Goal: Task Accomplishment & Management: Manage account settings

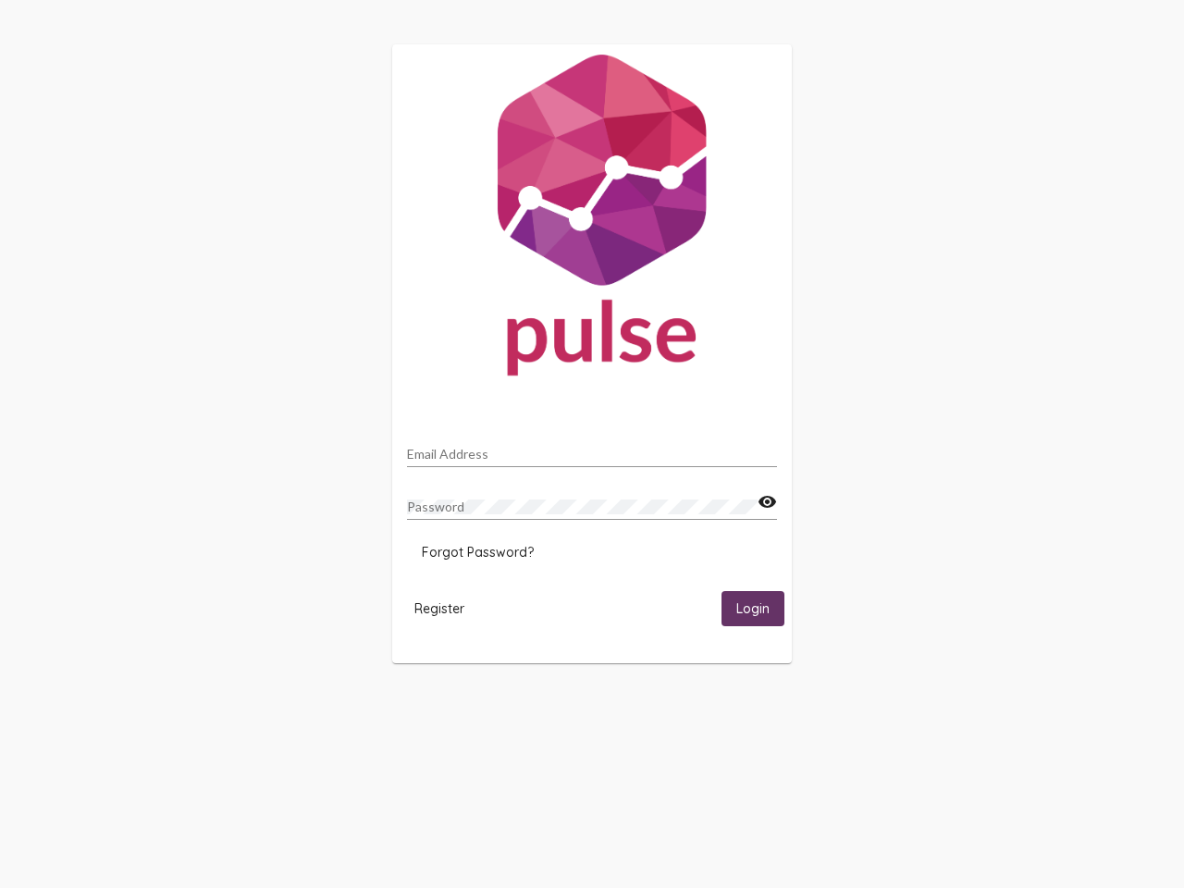
click at [592, 449] on input "Email Address" at bounding box center [592, 454] width 370 height 15
click at [767, 502] on mat-icon "visibility" at bounding box center [767, 502] width 19 height 22
click at [477, 552] on span "Forgot Password?" at bounding box center [478, 552] width 112 height 17
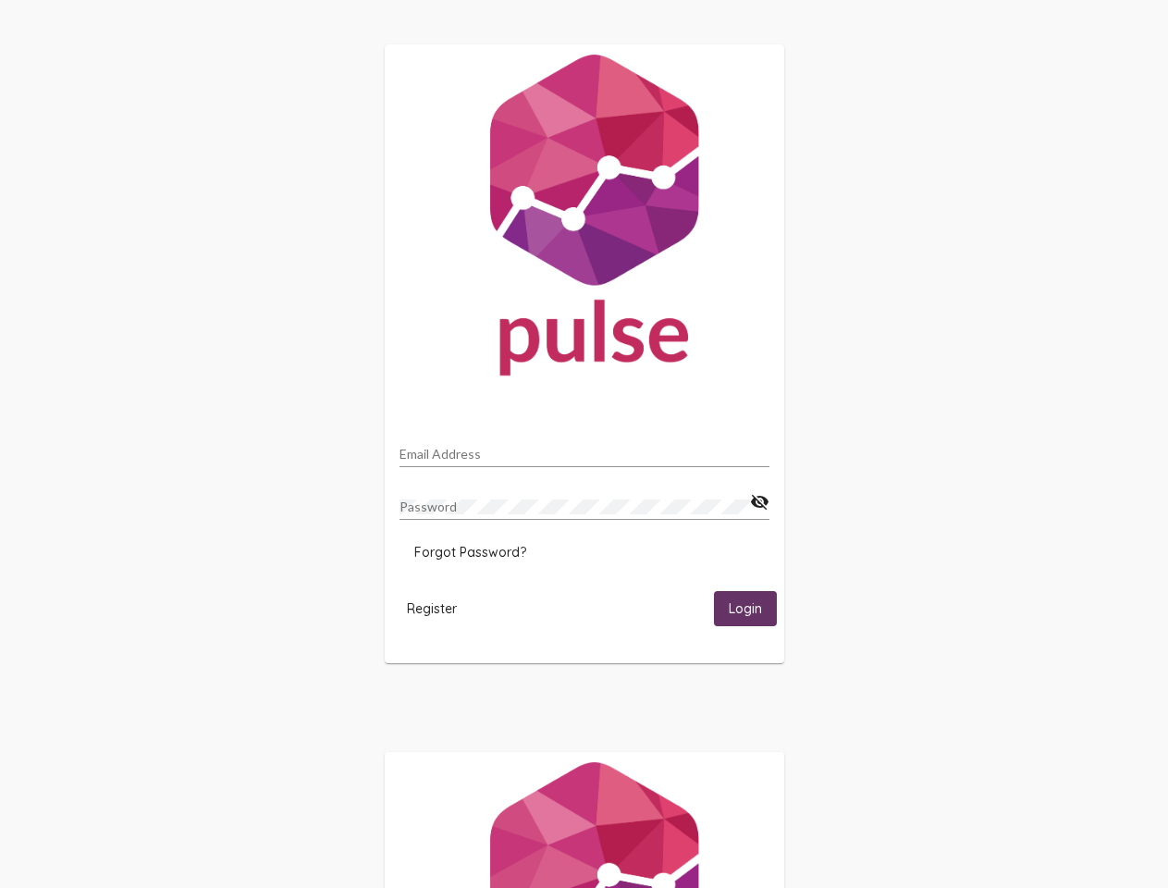
click at [439, 608] on html "Email Address Password visibility_off Forgot Password? Register Login" at bounding box center [584, 599] width 1168 height 1198
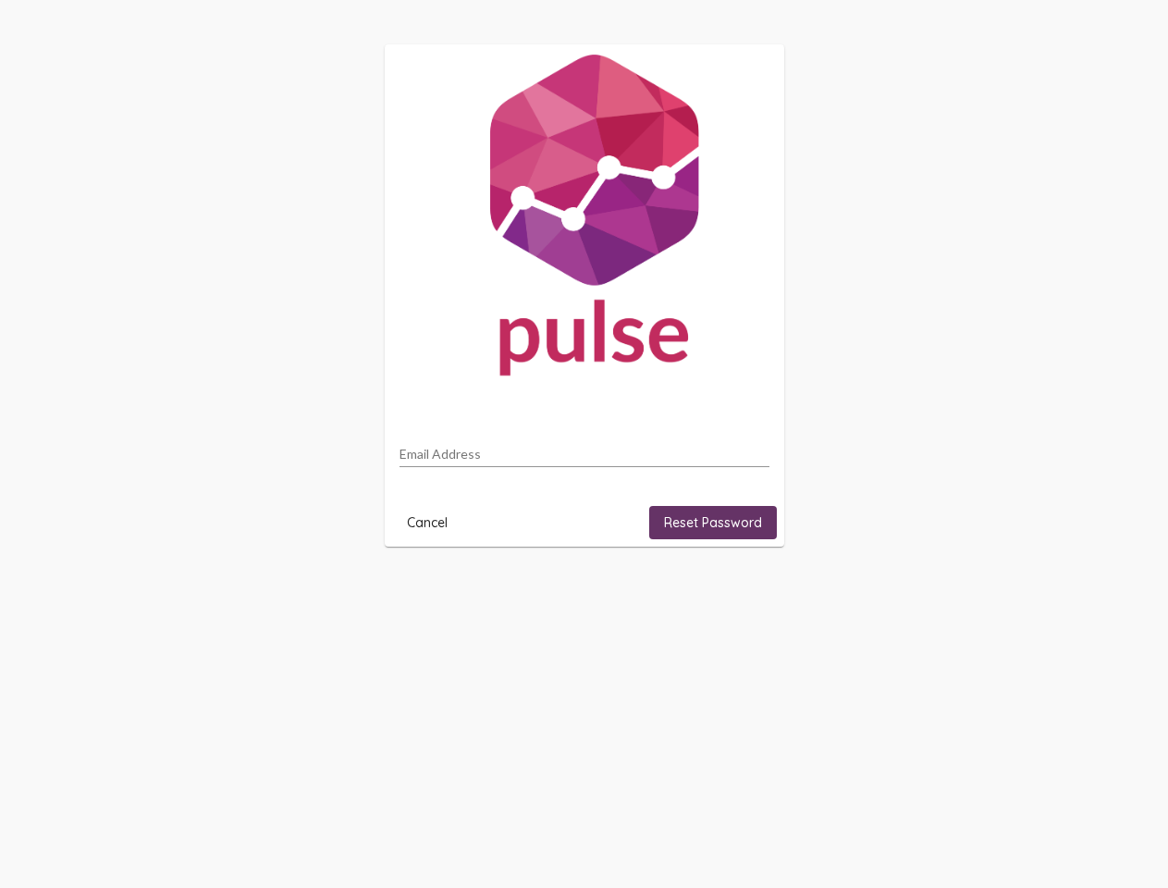
click at [753, 591] on html "Email Address Cancel Reset Password" at bounding box center [584, 295] width 1168 height 591
